Goal: Transaction & Acquisition: Purchase product/service

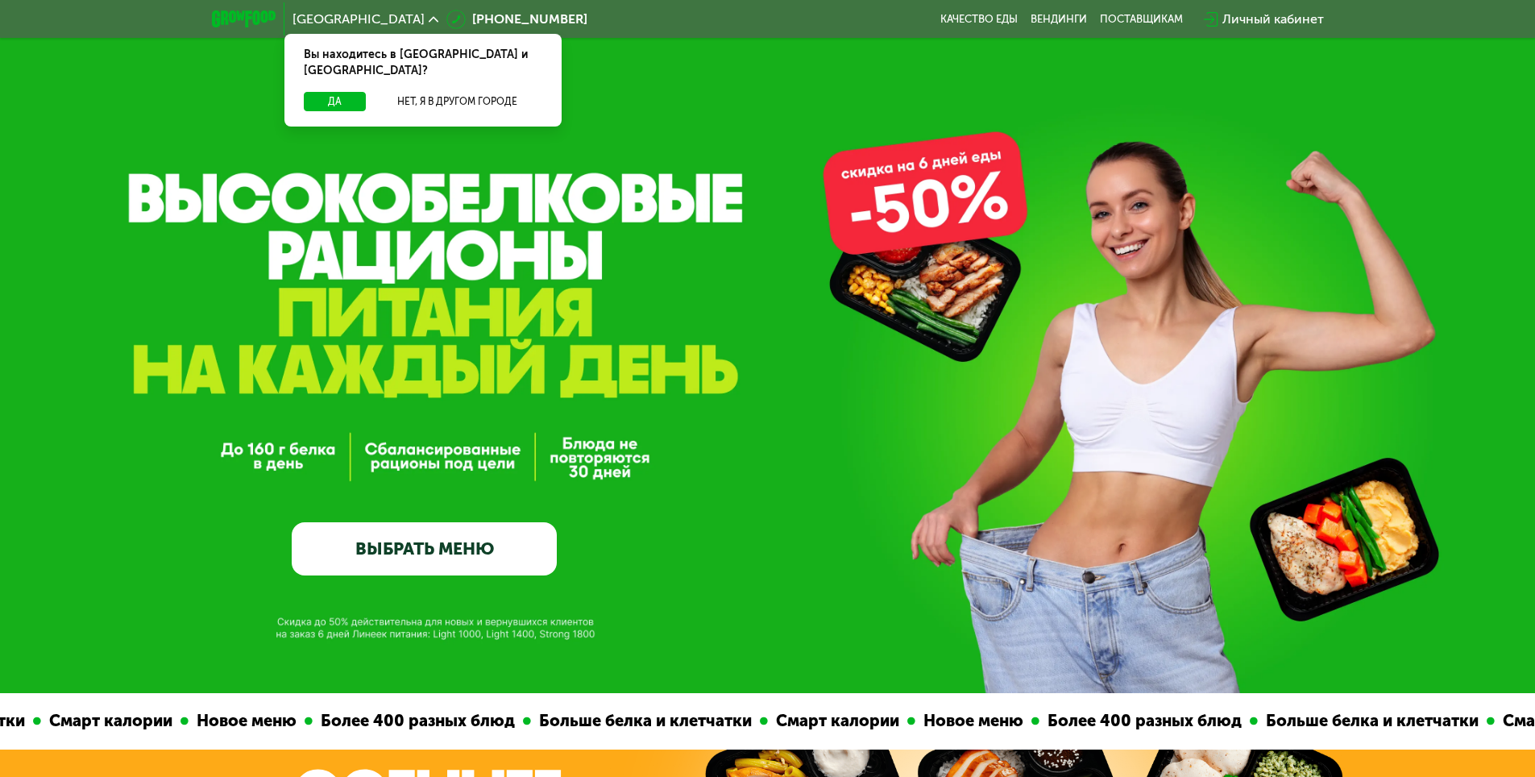
click at [459, 560] on link "ВЫБРАТЬ МЕНЮ" at bounding box center [424, 548] width 265 height 53
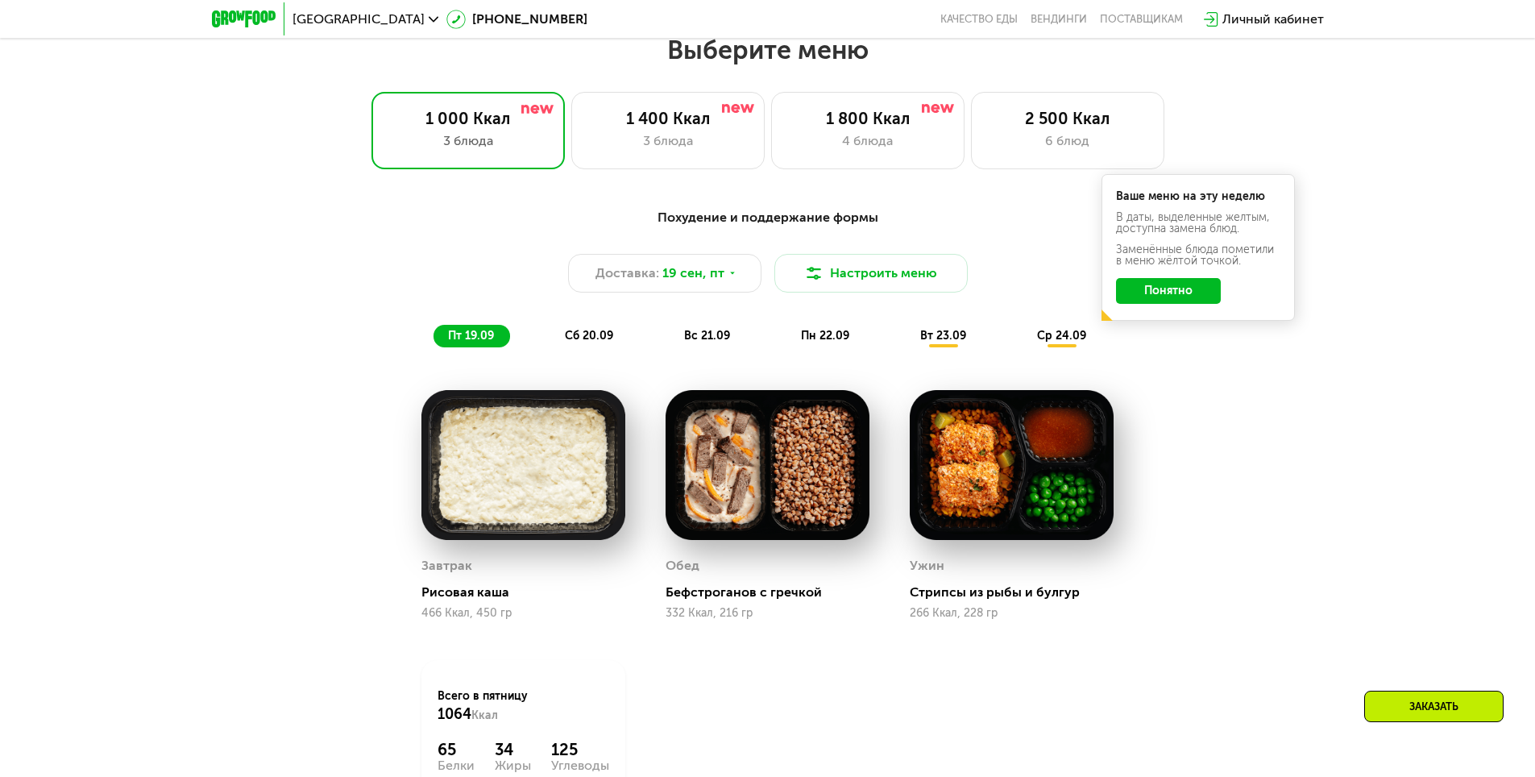
scroll to position [1336, 0]
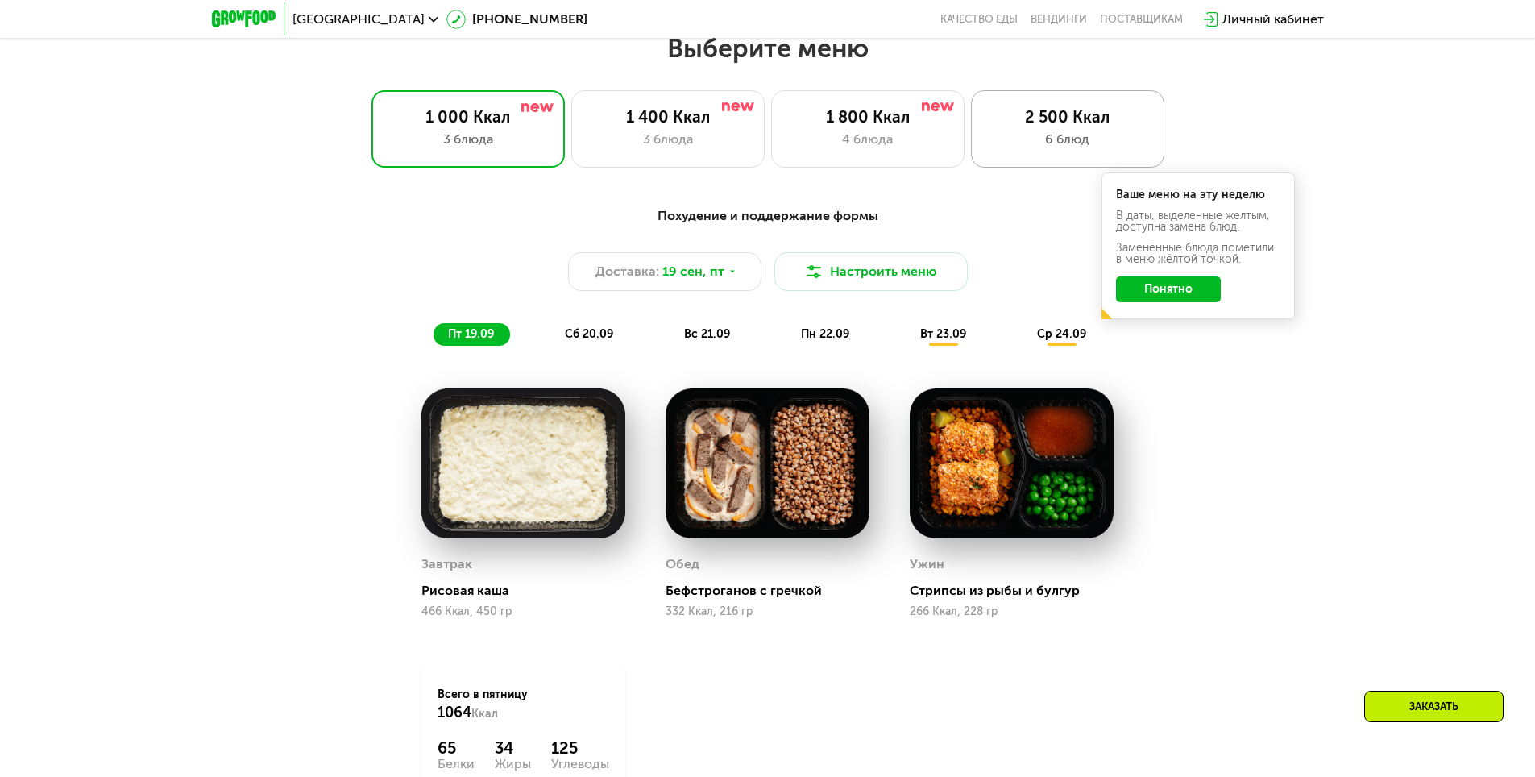
click at [1056, 144] on div "6 блюд" at bounding box center [1068, 139] width 160 height 19
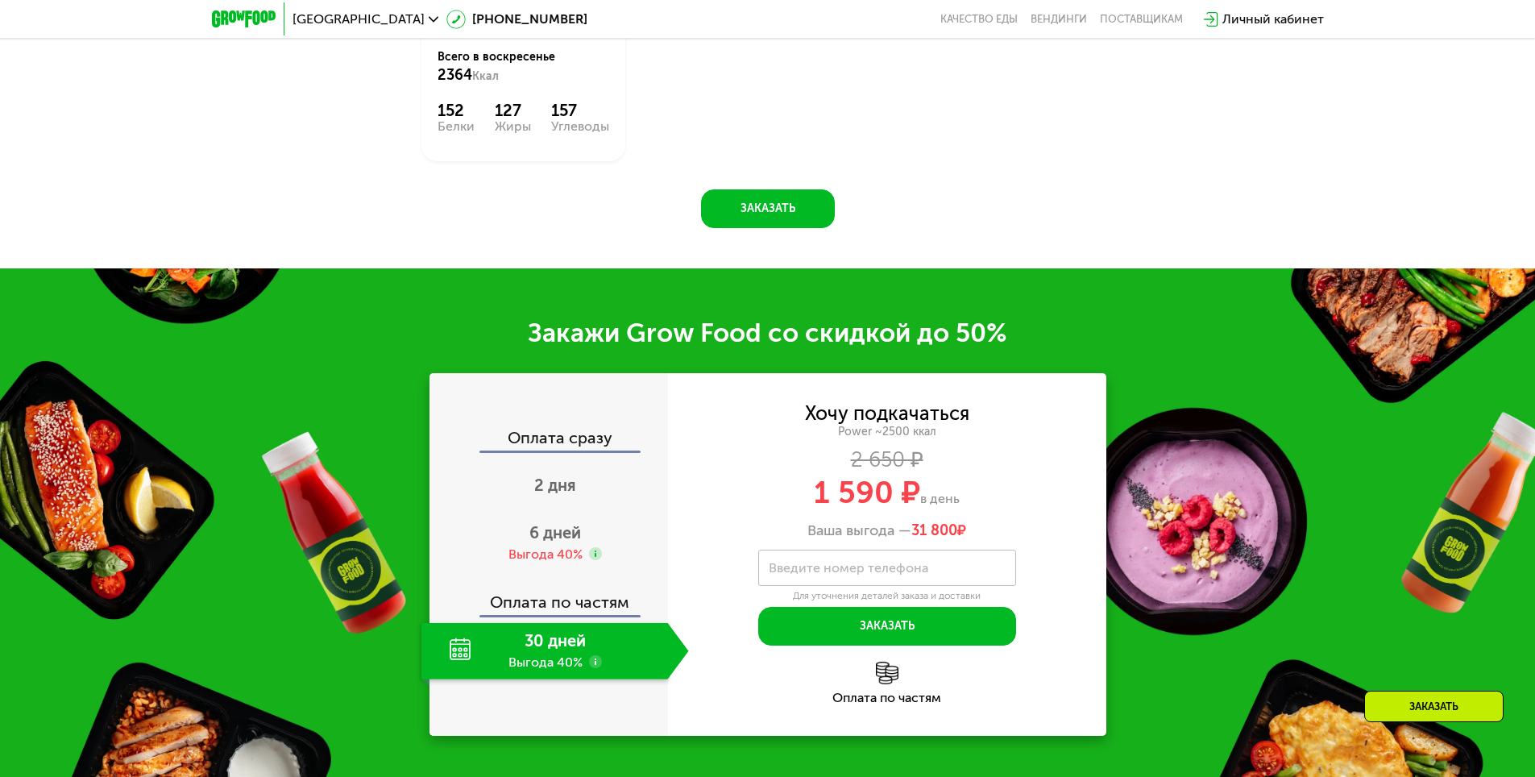
scroll to position [2303, 0]
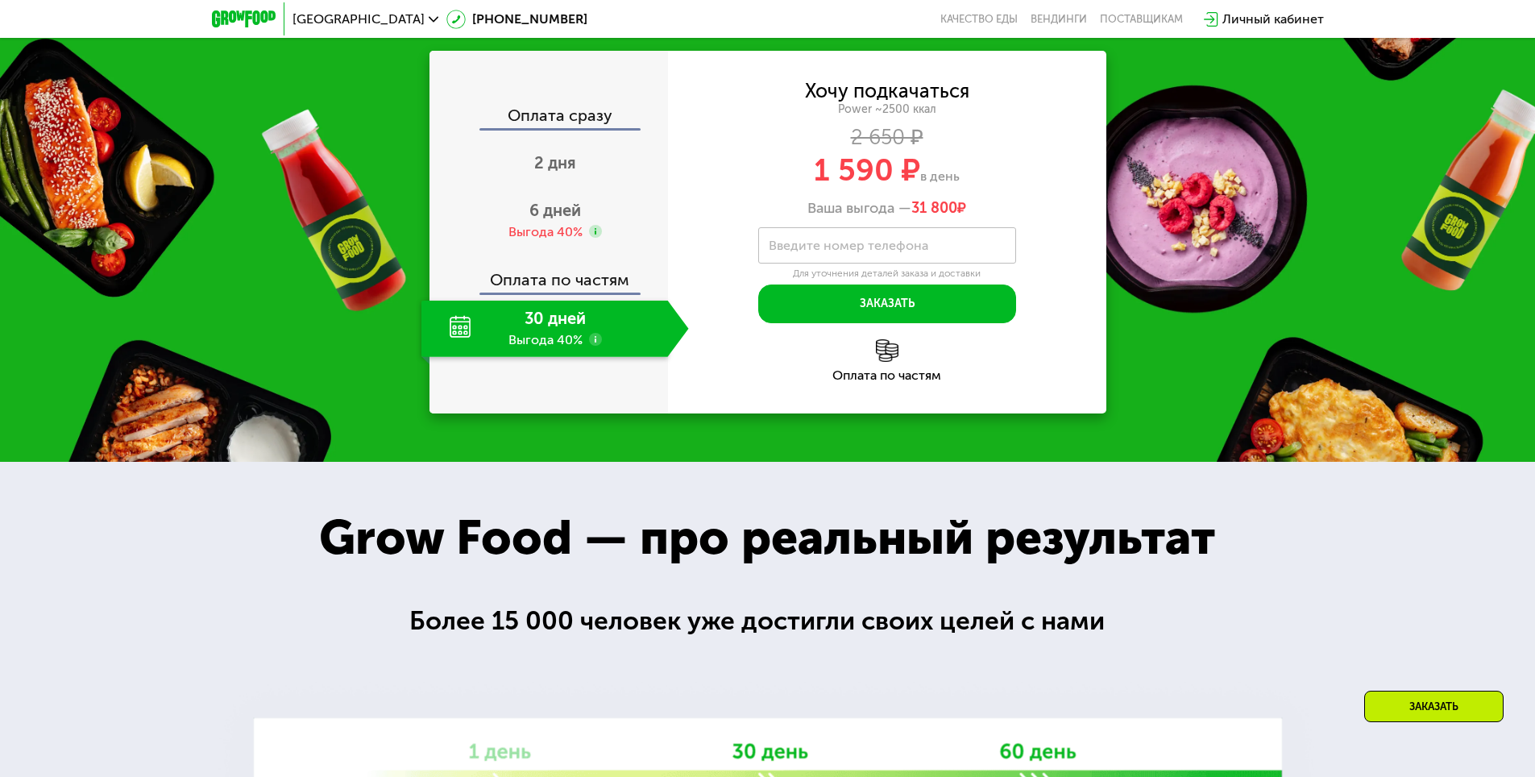
click at [563, 357] on div "30 дней Выгода 40%" at bounding box center [544, 329] width 247 height 56
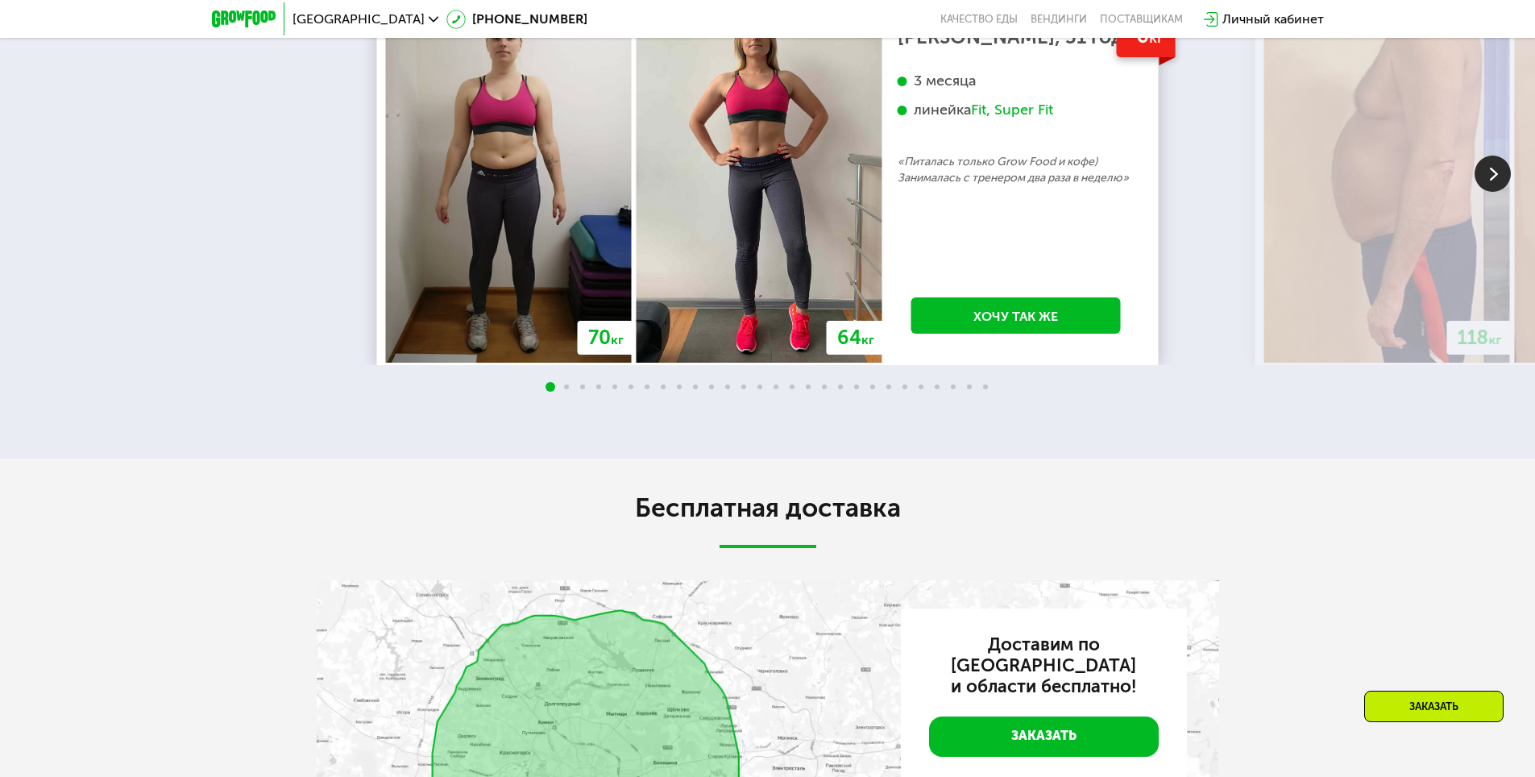
scroll to position [3673, 0]
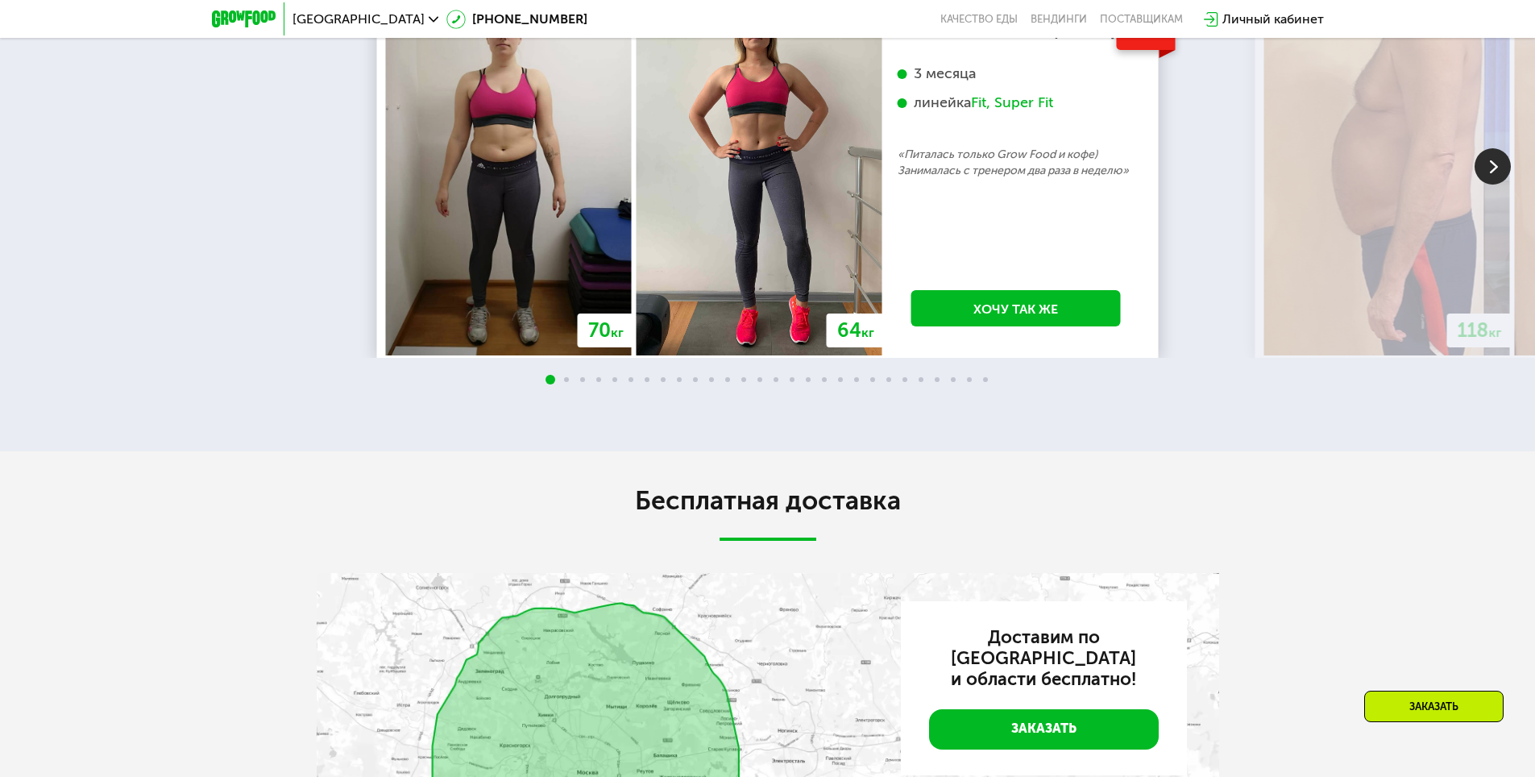
click at [1488, 185] on img at bounding box center [1493, 166] width 36 height 36
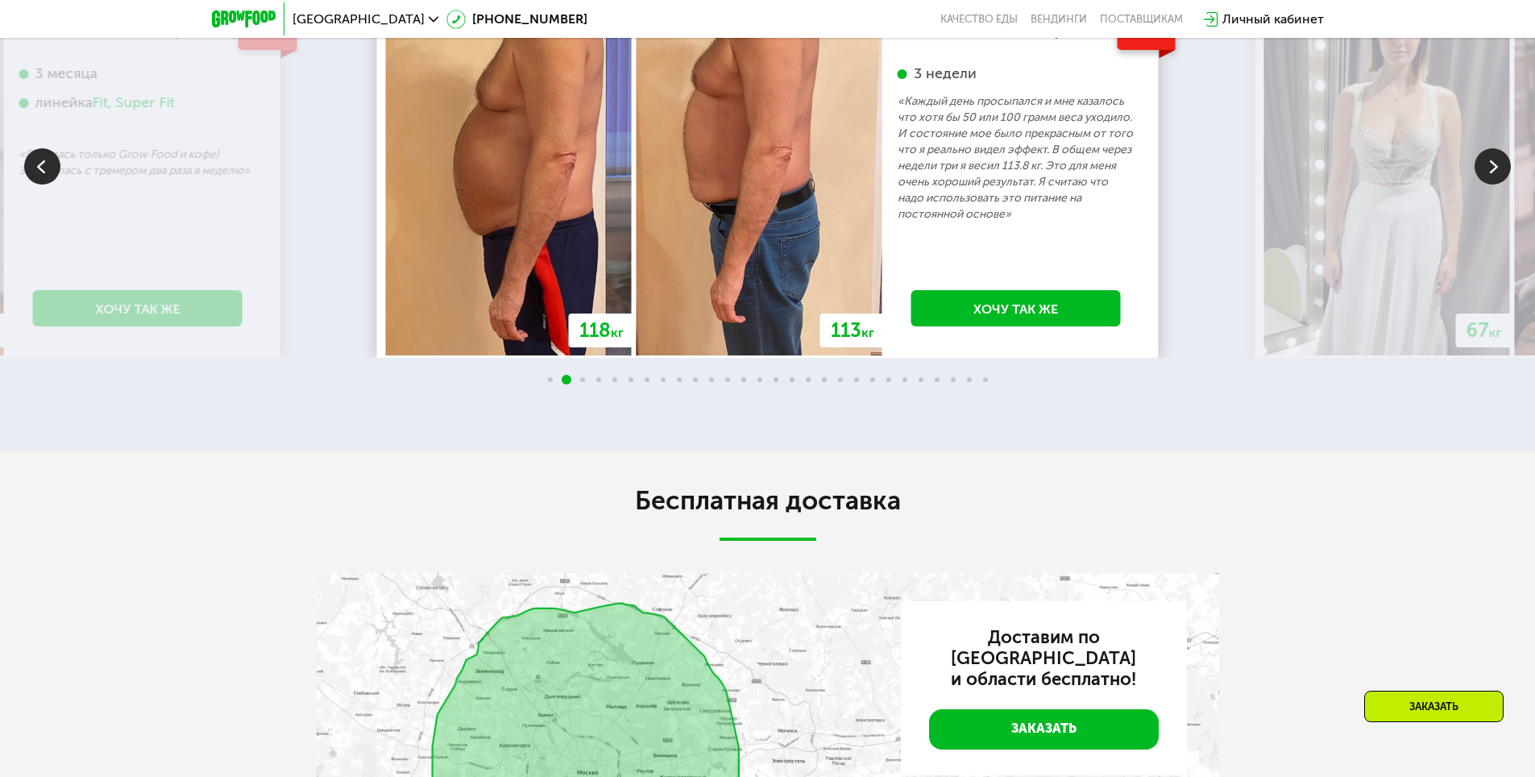
click at [1488, 185] on img at bounding box center [1493, 166] width 36 height 36
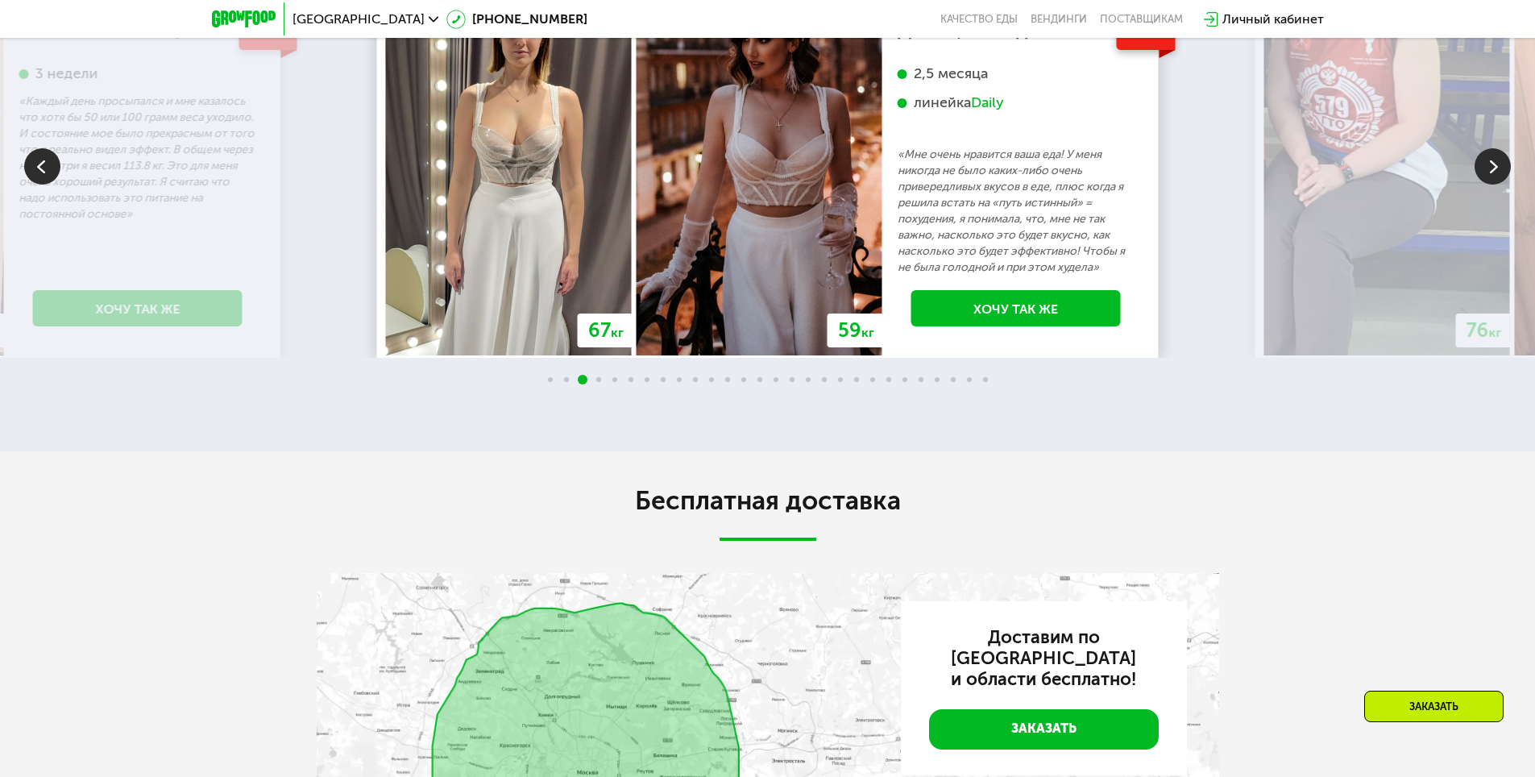
click at [1487, 185] on img at bounding box center [1493, 166] width 36 height 36
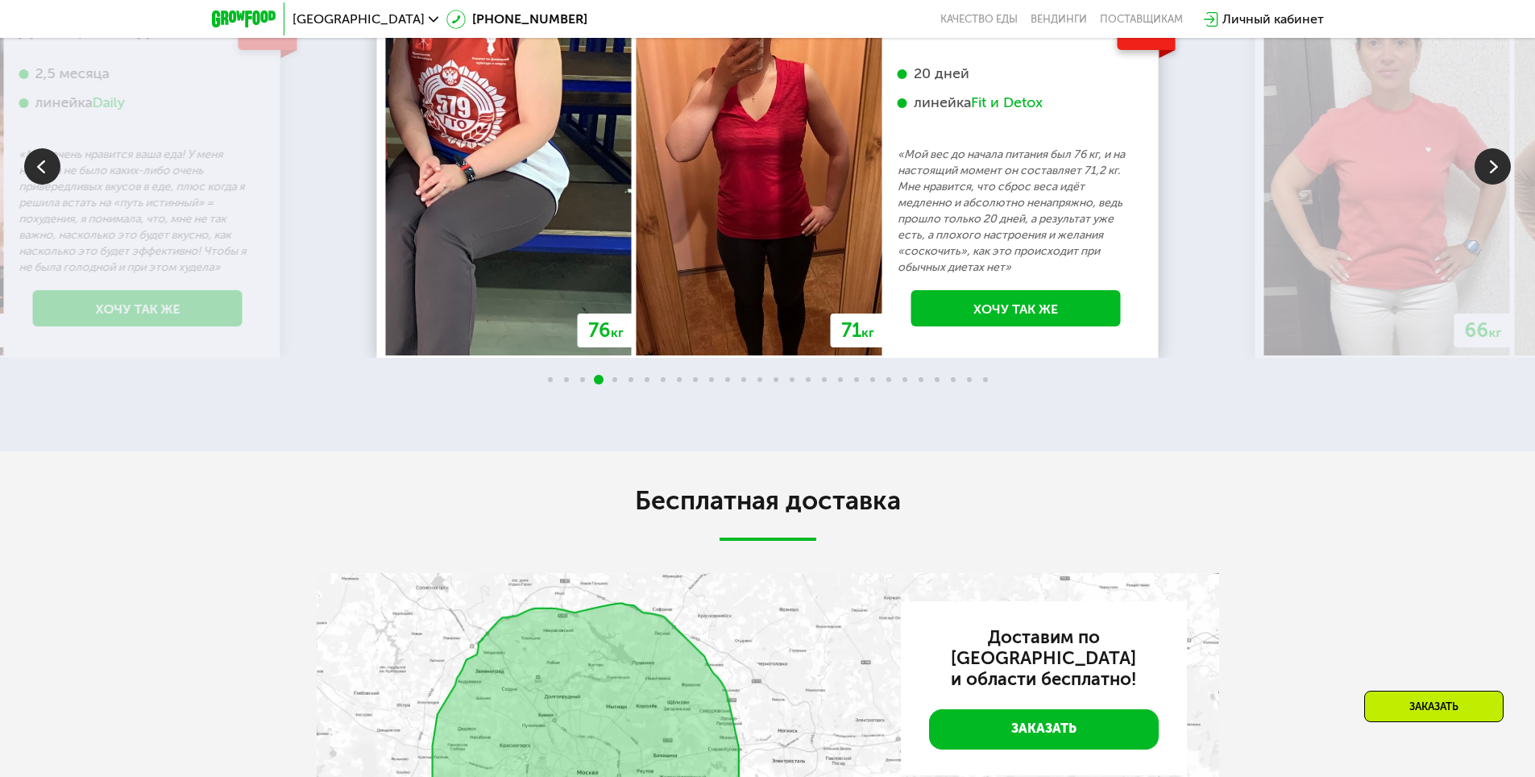
click at [1487, 185] on img at bounding box center [1493, 166] width 36 height 36
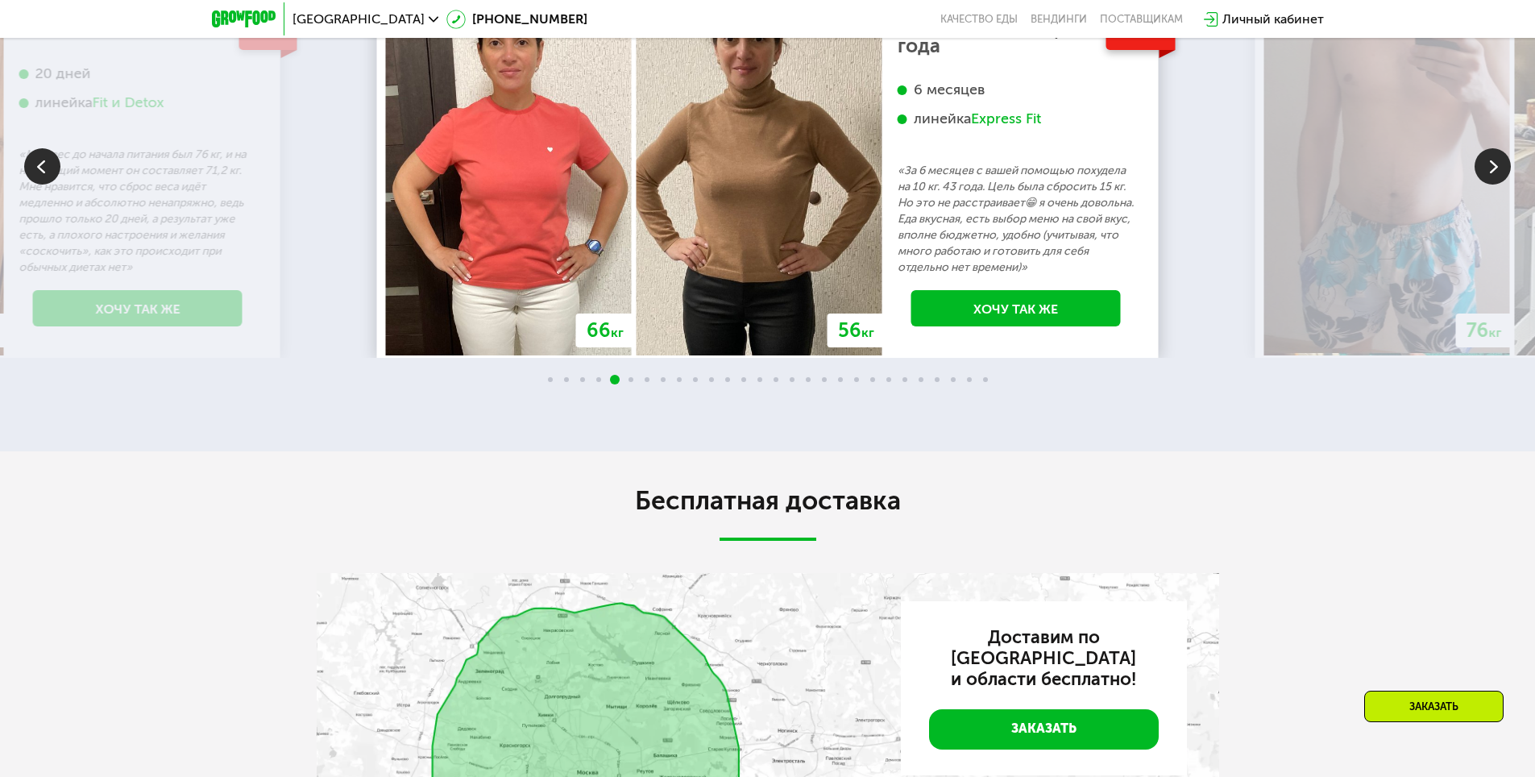
click at [1487, 185] on img at bounding box center [1493, 166] width 36 height 36
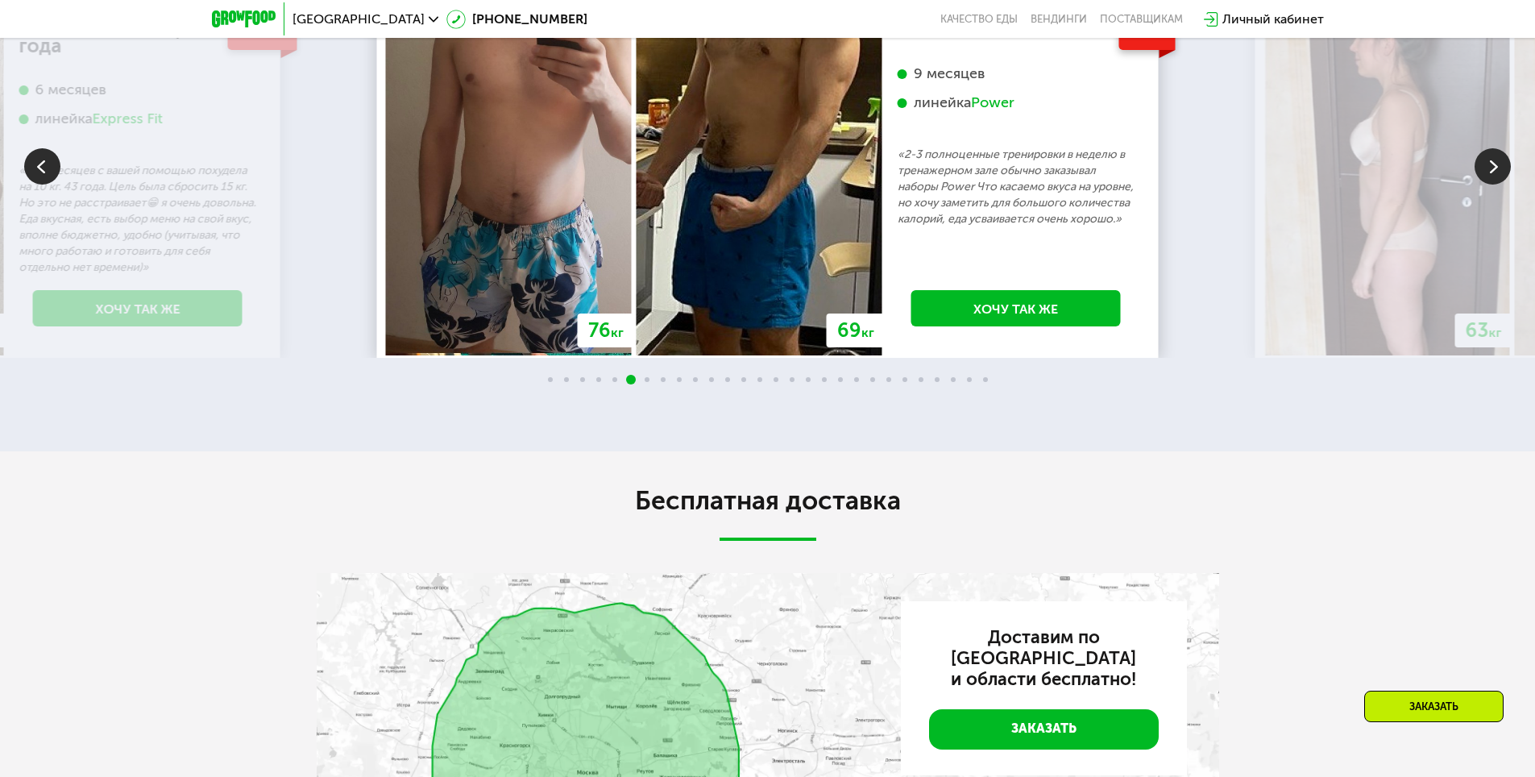
click at [1487, 185] on img at bounding box center [1493, 166] width 36 height 36
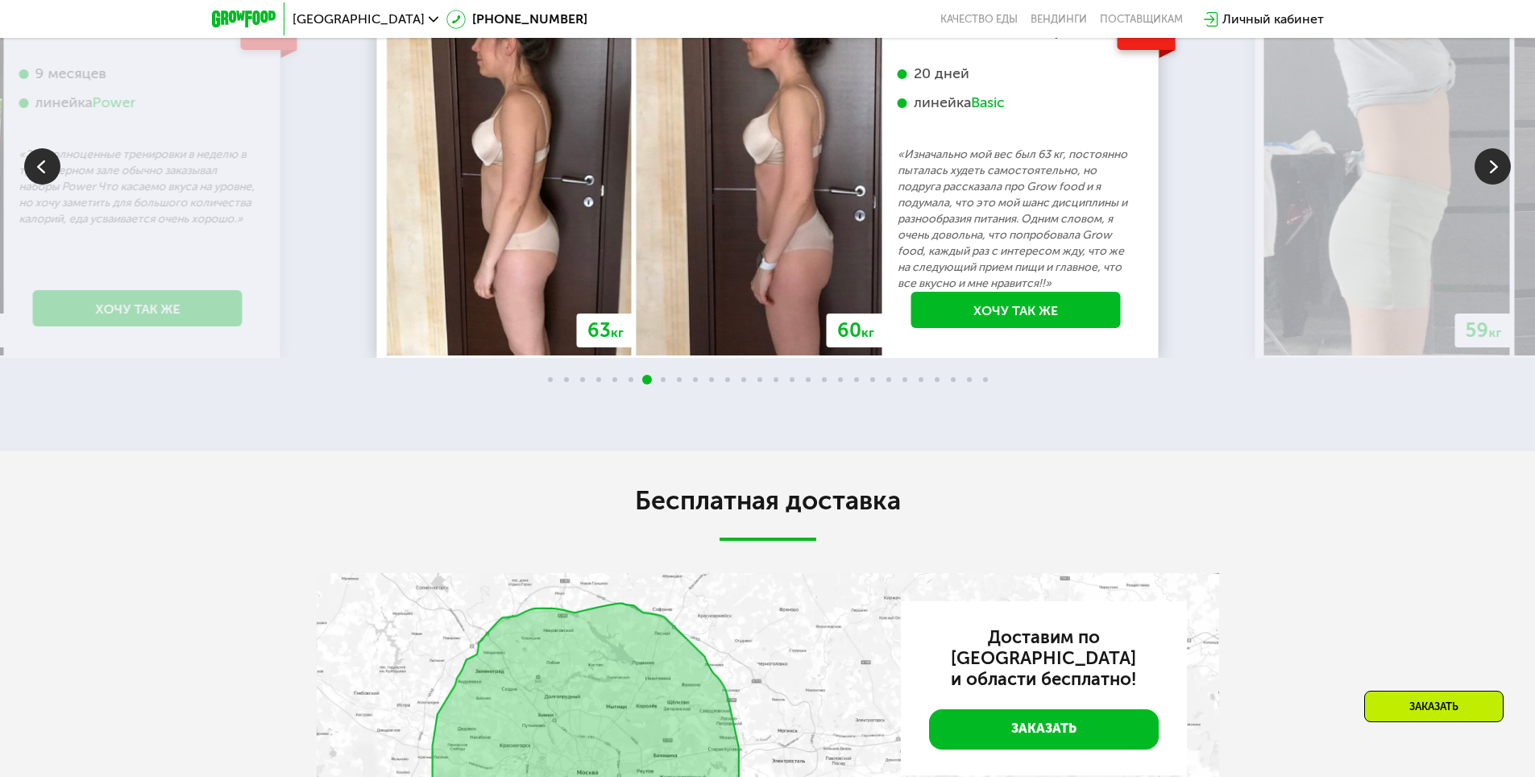
click at [1485, 185] on img at bounding box center [1493, 166] width 36 height 36
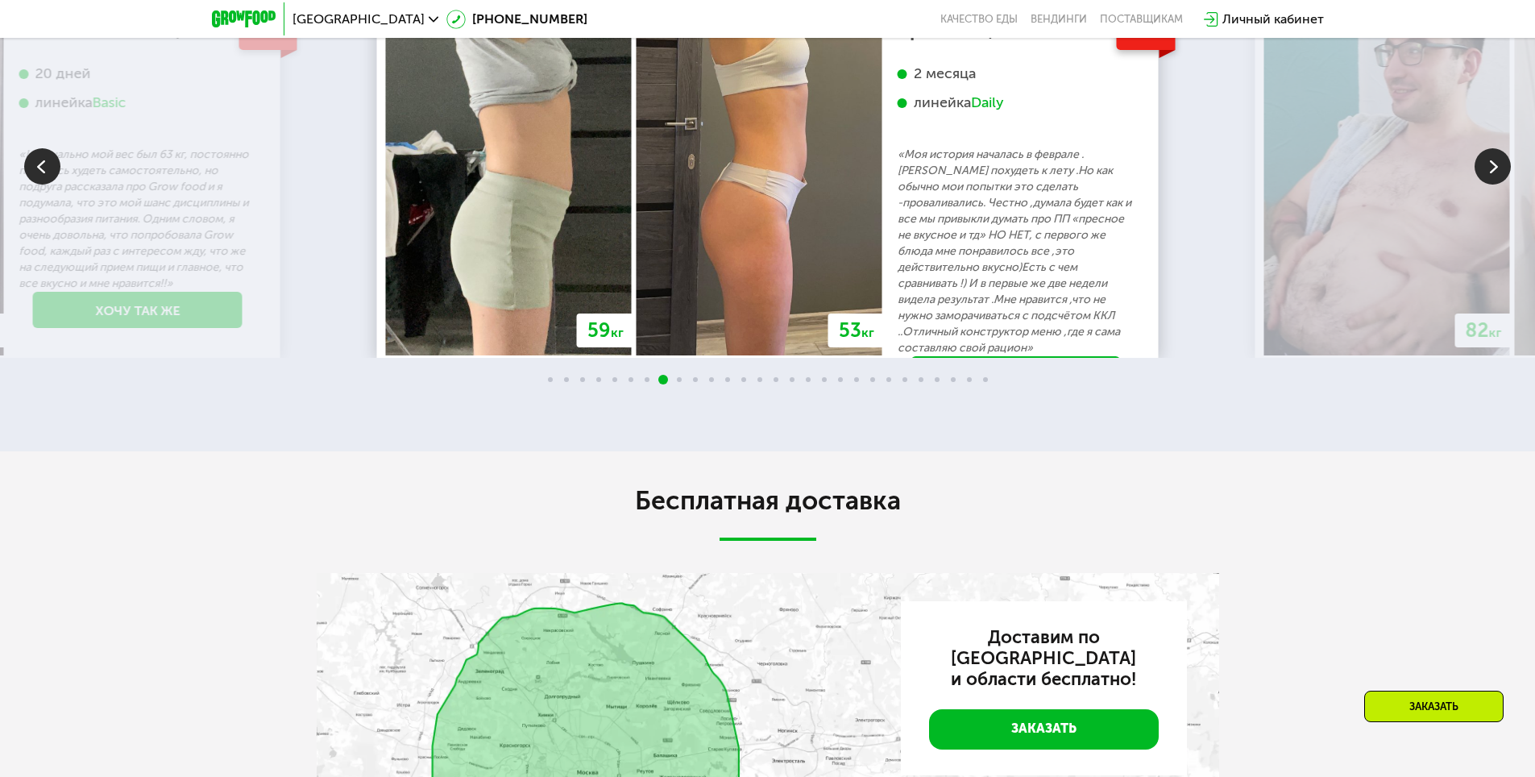
click at [1488, 185] on img at bounding box center [1493, 166] width 36 height 36
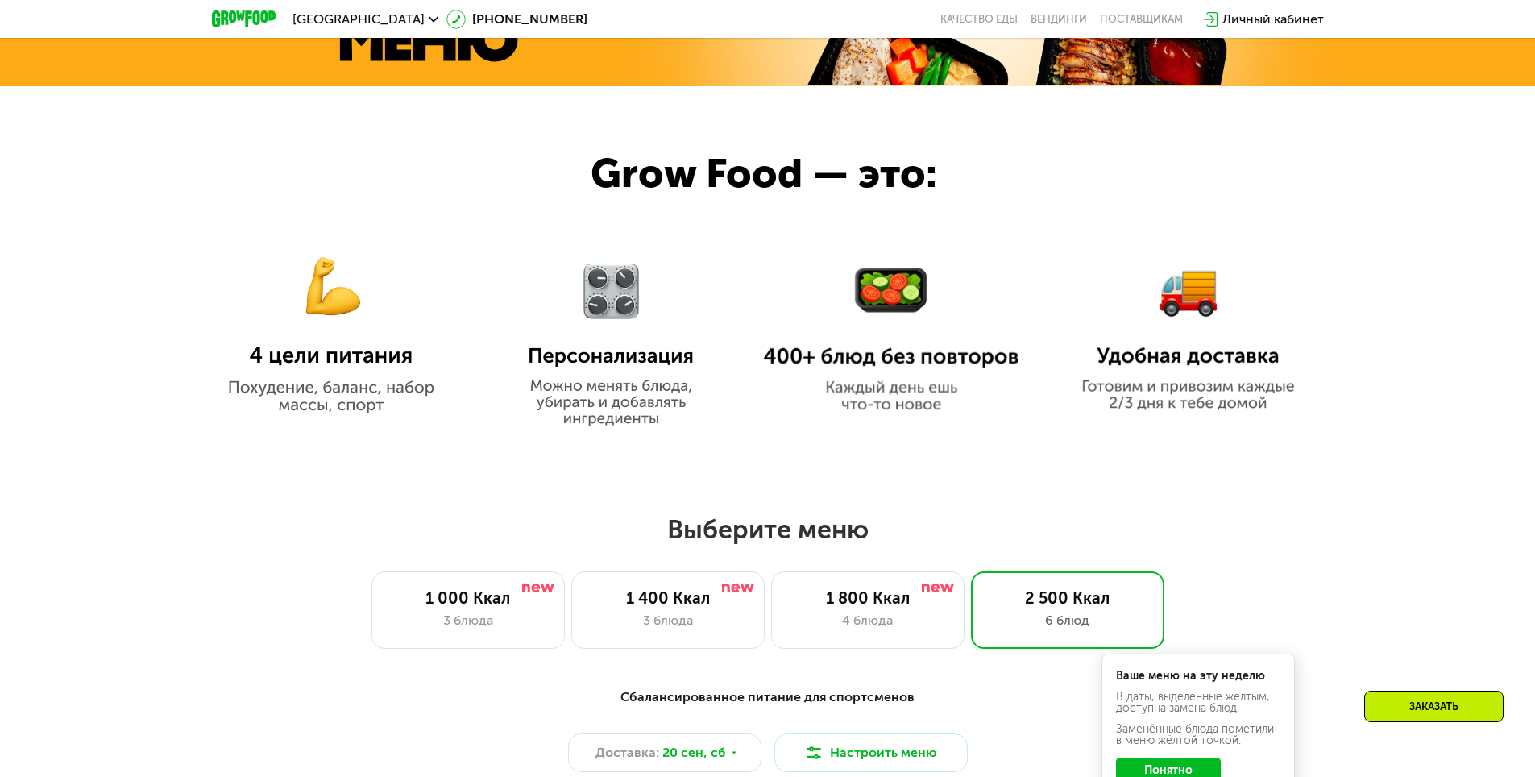
scroll to position [0, 0]
